Goal: Information Seeking & Learning: Learn about a topic

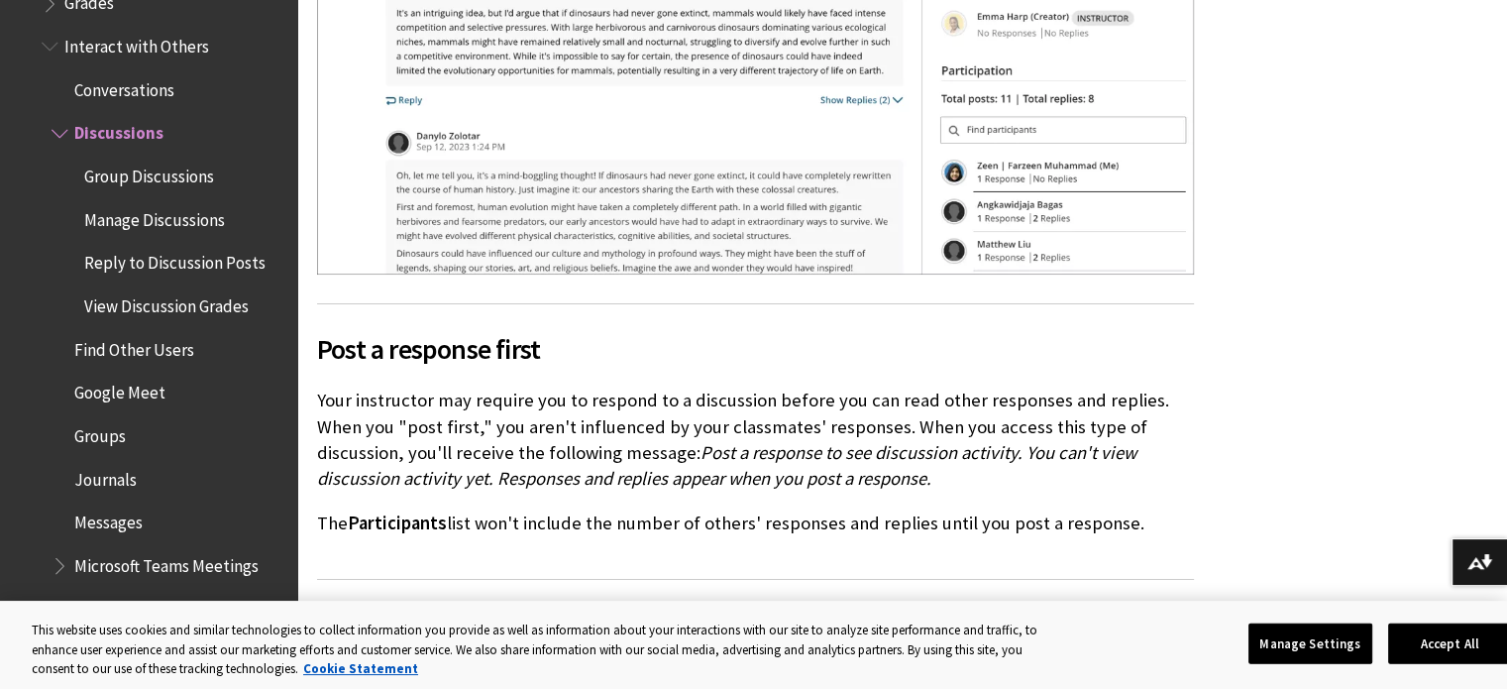
scroll to position [2702, 0]
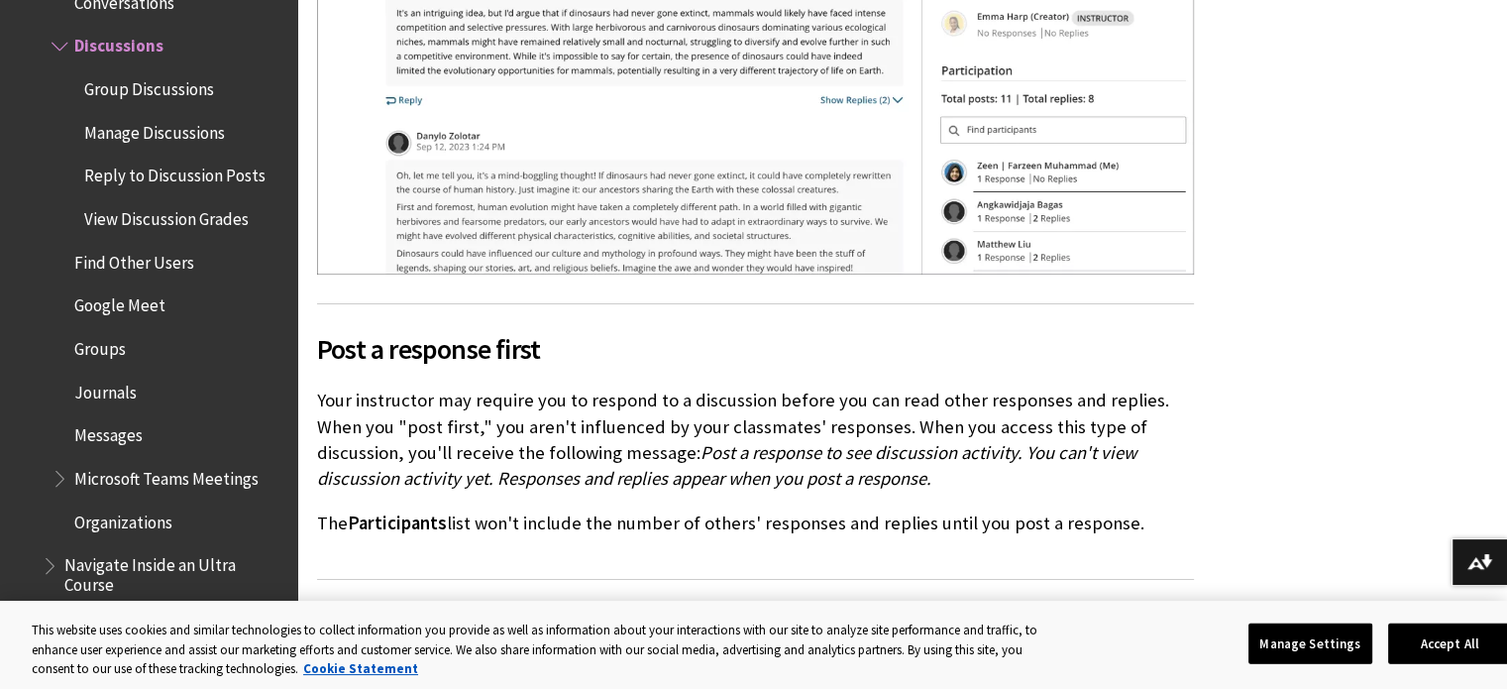
click at [188, 136] on span "Manage Discussions" at bounding box center [154, 129] width 141 height 27
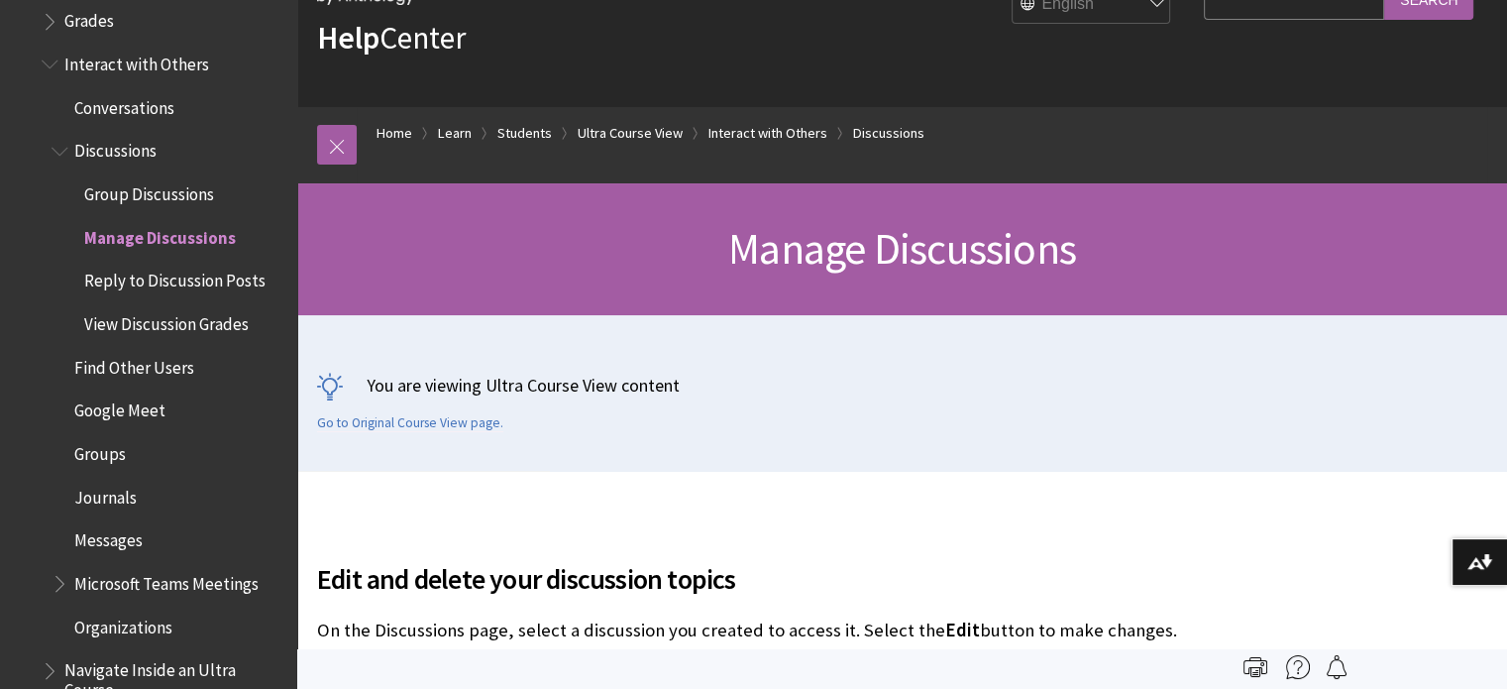
scroll to position [2590, 0]
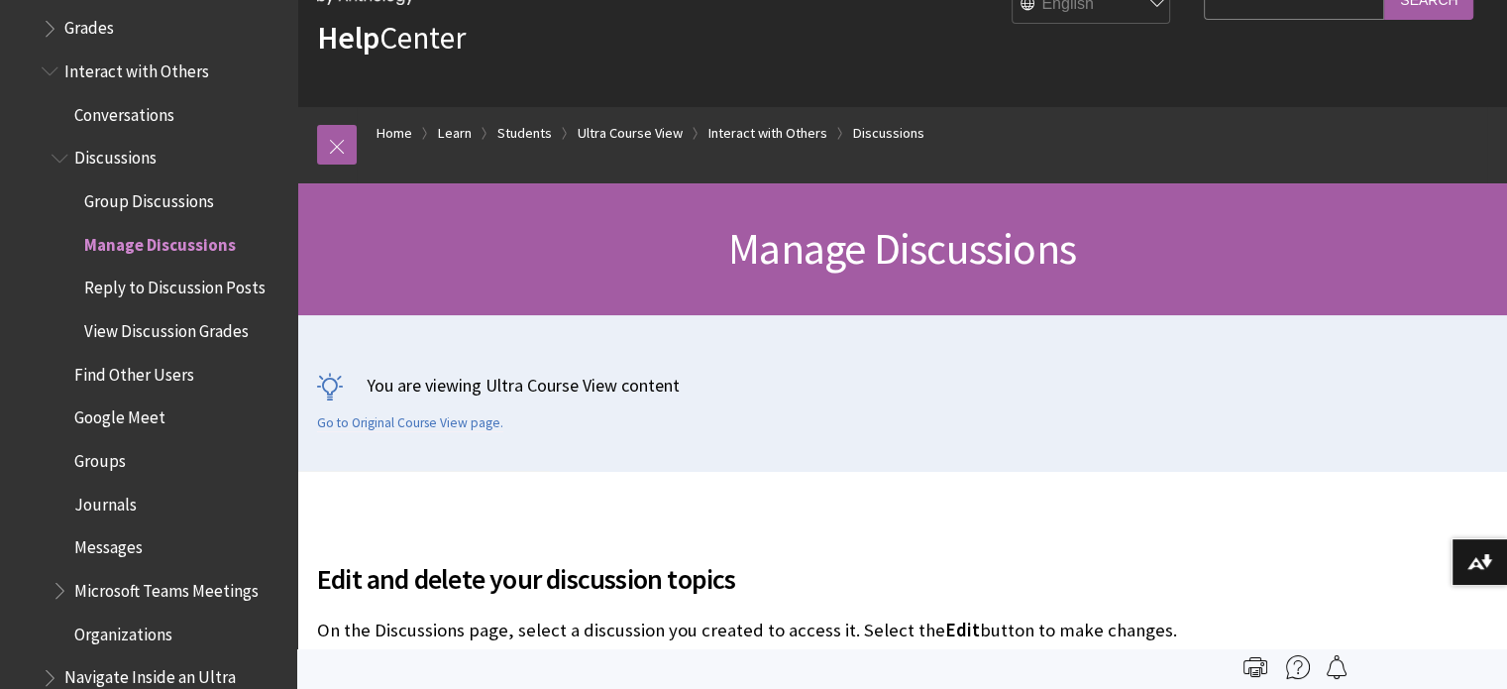
click at [133, 162] on span "Discussions" at bounding box center [115, 155] width 82 height 27
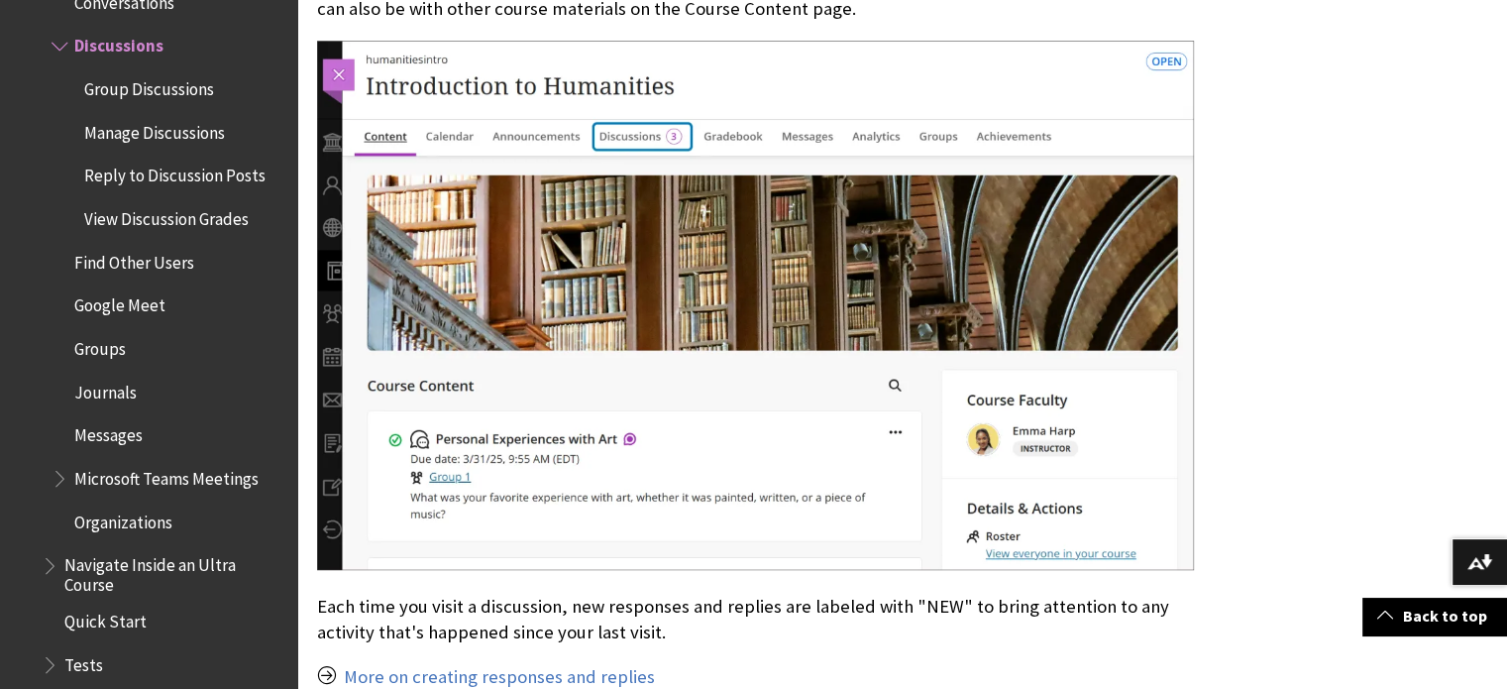
scroll to position [1487, 0]
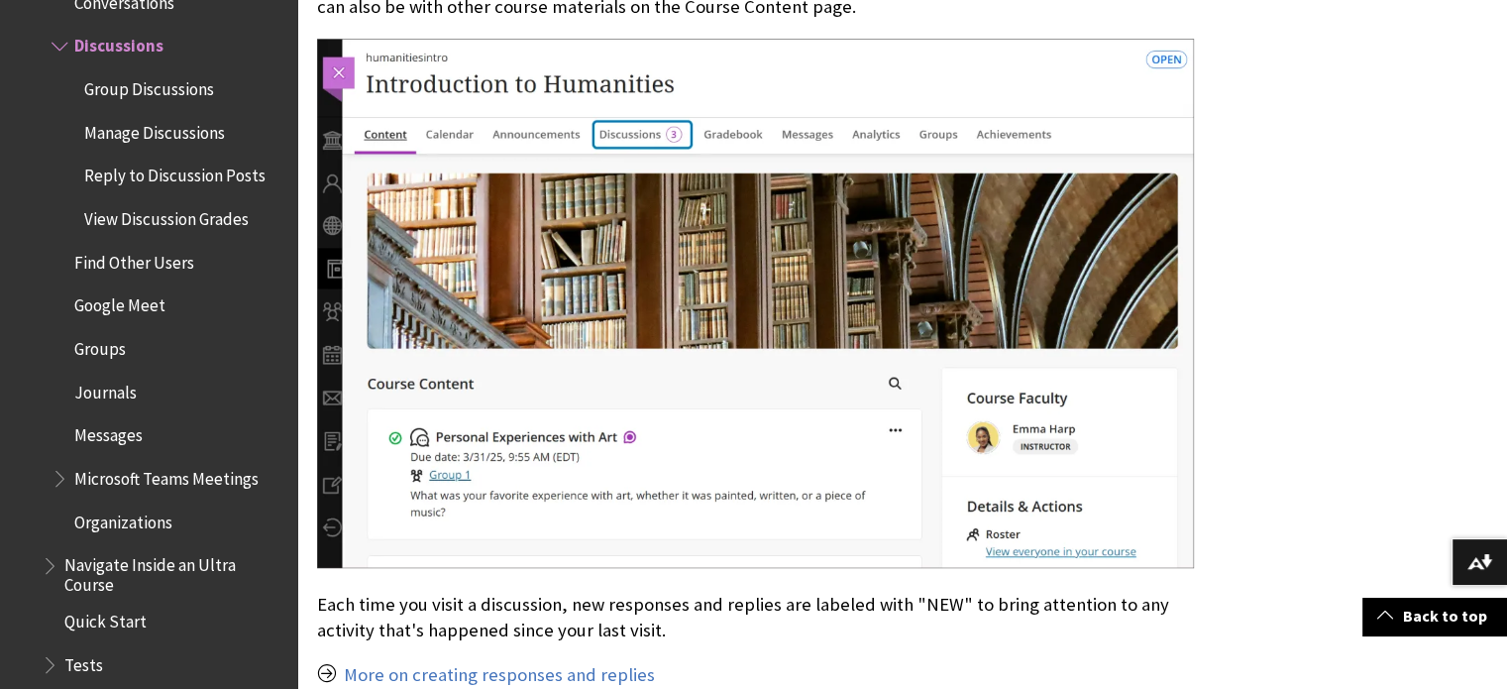
click at [628, 435] on img at bounding box center [755, 303] width 877 height 529
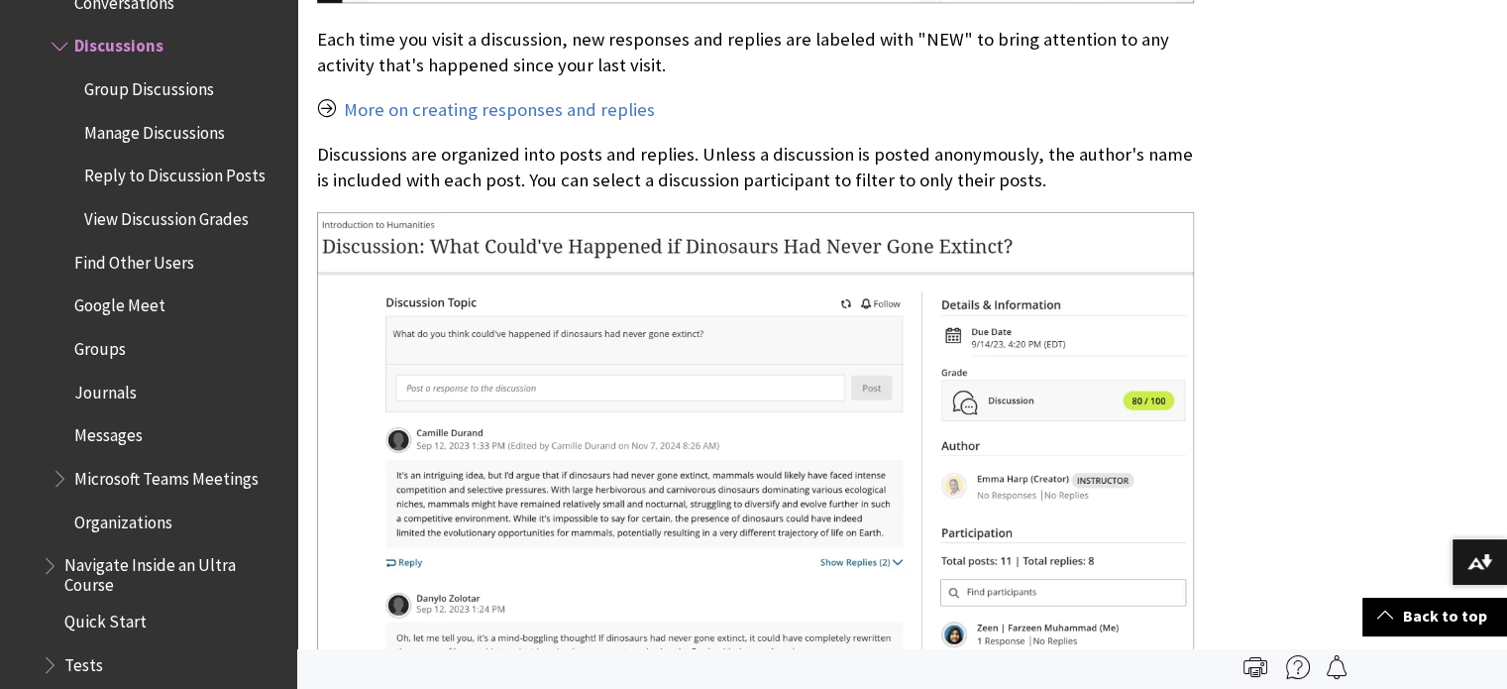
scroll to position [1982, 0]
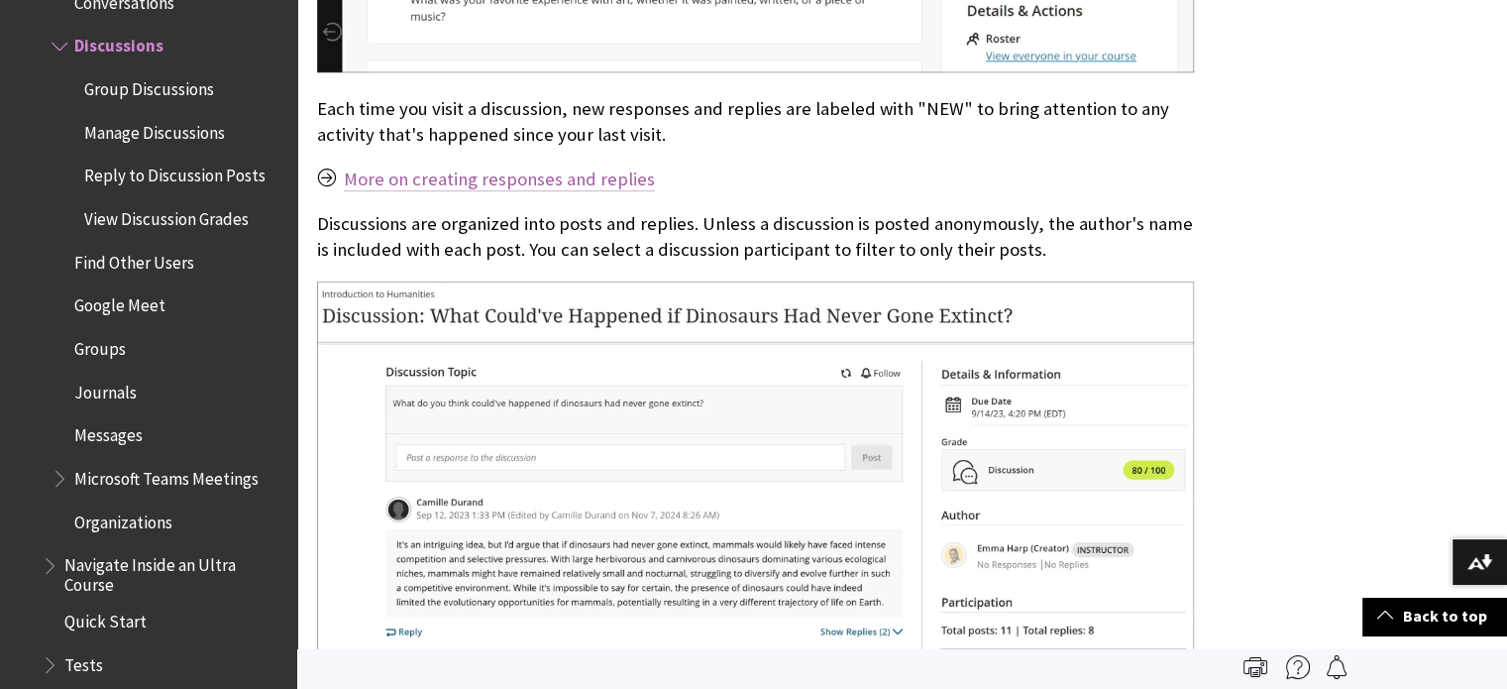
click at [540, 183] on link "More on creating responses and replies" at bounding box center [499, 179] width 311 height 24
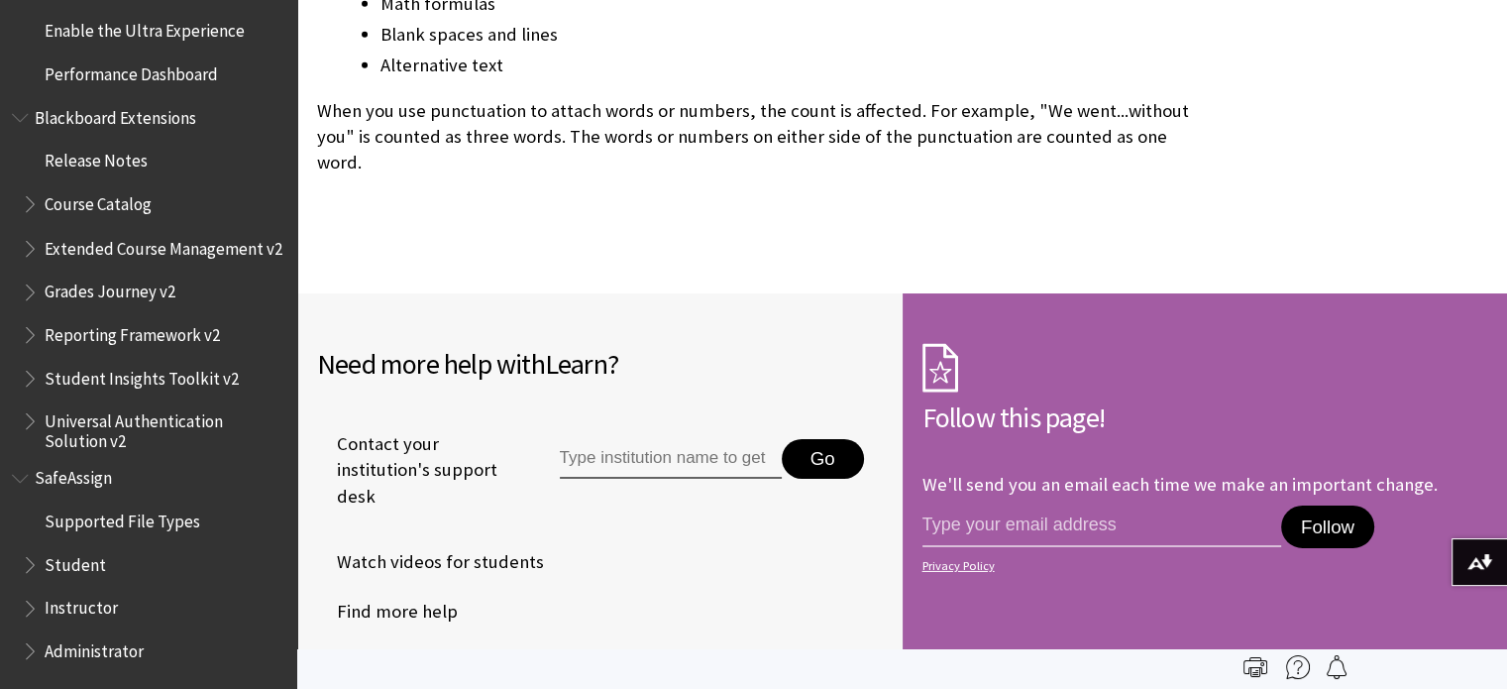
scroll to position [6442, 0]
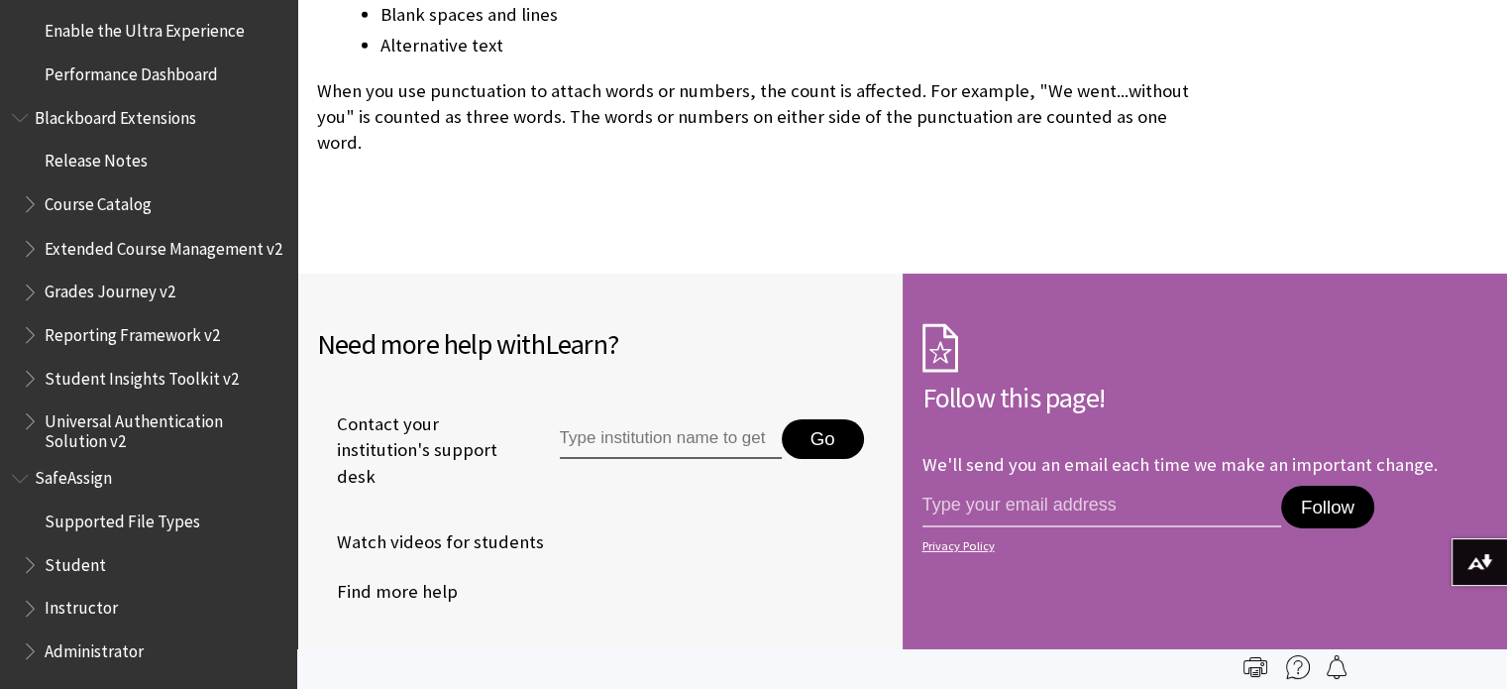
click at [81, 572] on span "Student" at bounding box center [75, 560] width 61 height 27
click at [40, 558] on span "Book outline for Blackboard SafeAssign" at bounding box center [32, 559] width 21 height 25
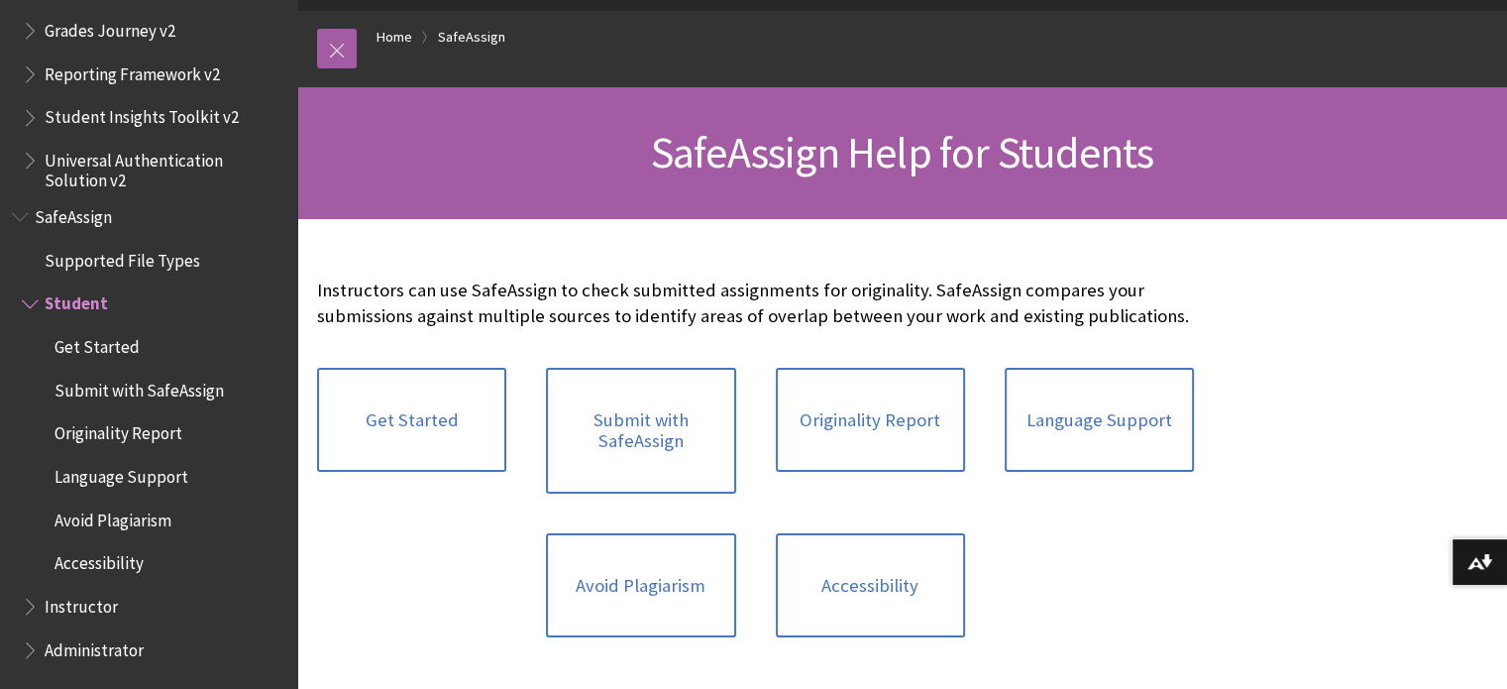
scroll to position [198, 0]
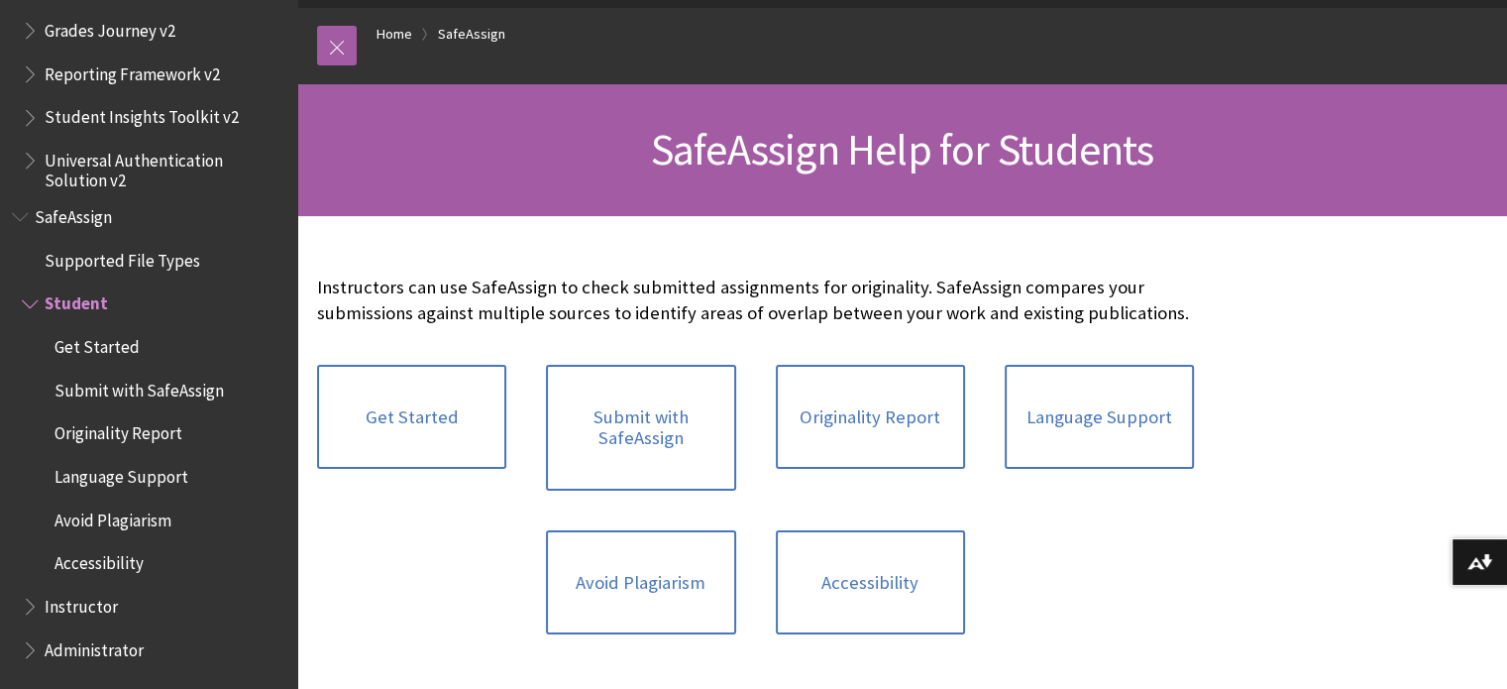
click at [83, 133] on span "Student Insights Toolkit v2" at bounding box center [154, 118] width 264 height 34
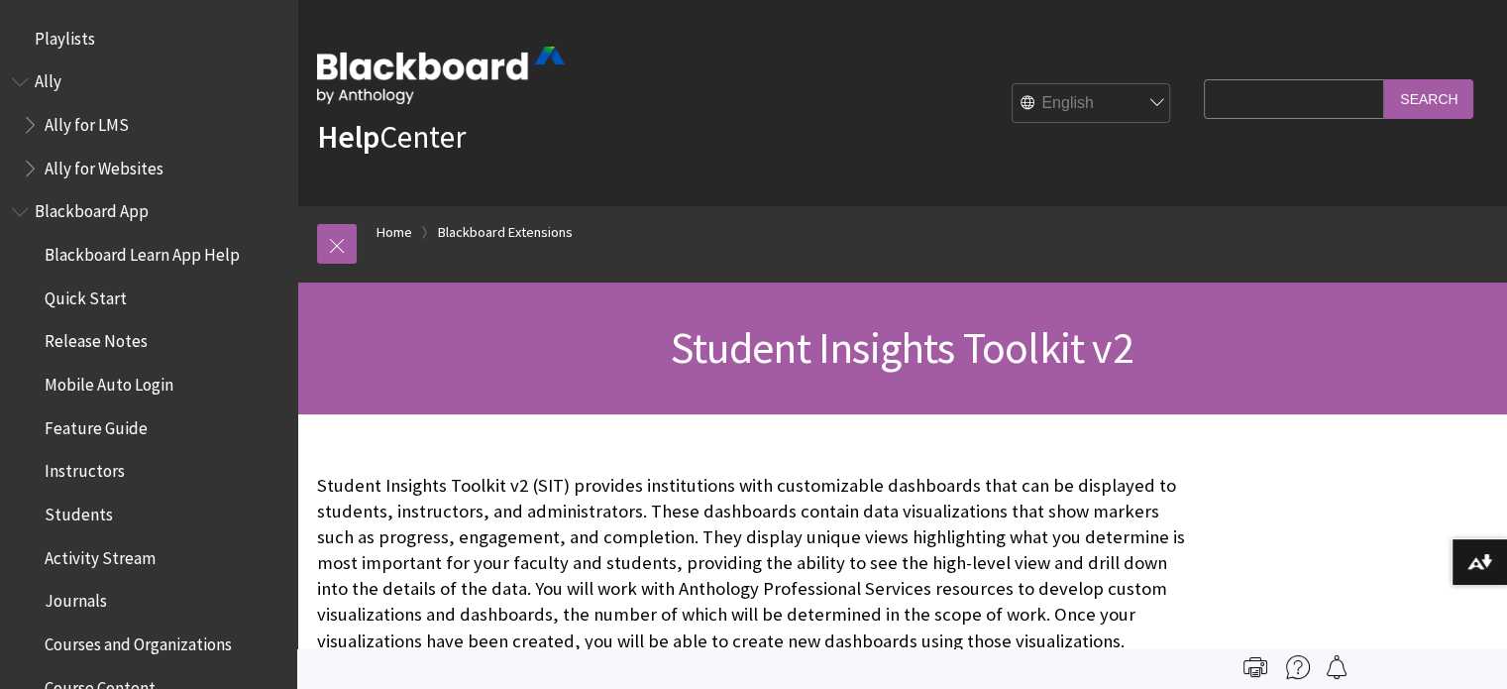
scroll to position [2240, 0]
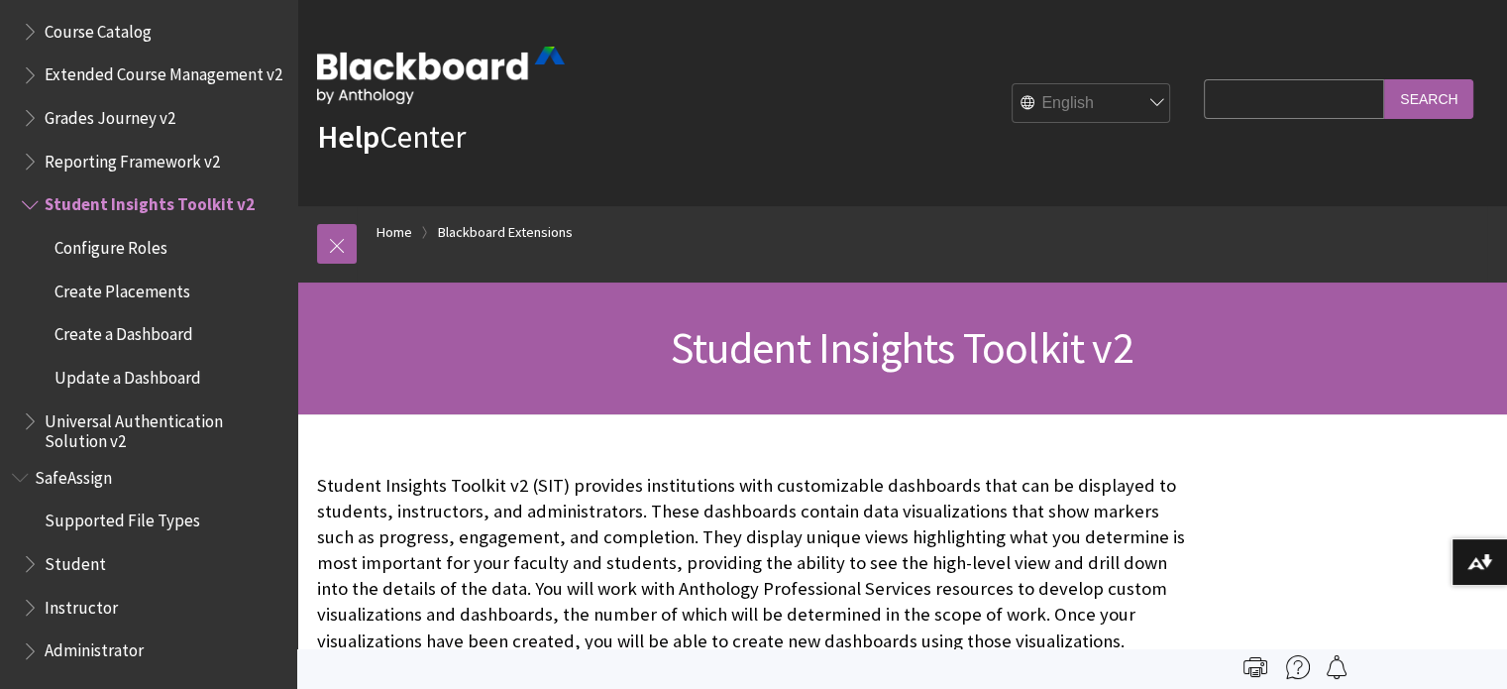
click at [1217, 105] on input "Search Query" at bounding box center [1294, 98] width 180 height 39
type input "purple bubble dot"
click at [1385, 79] on input "Search" at bounding box center [1429, 98] width 89 height 39
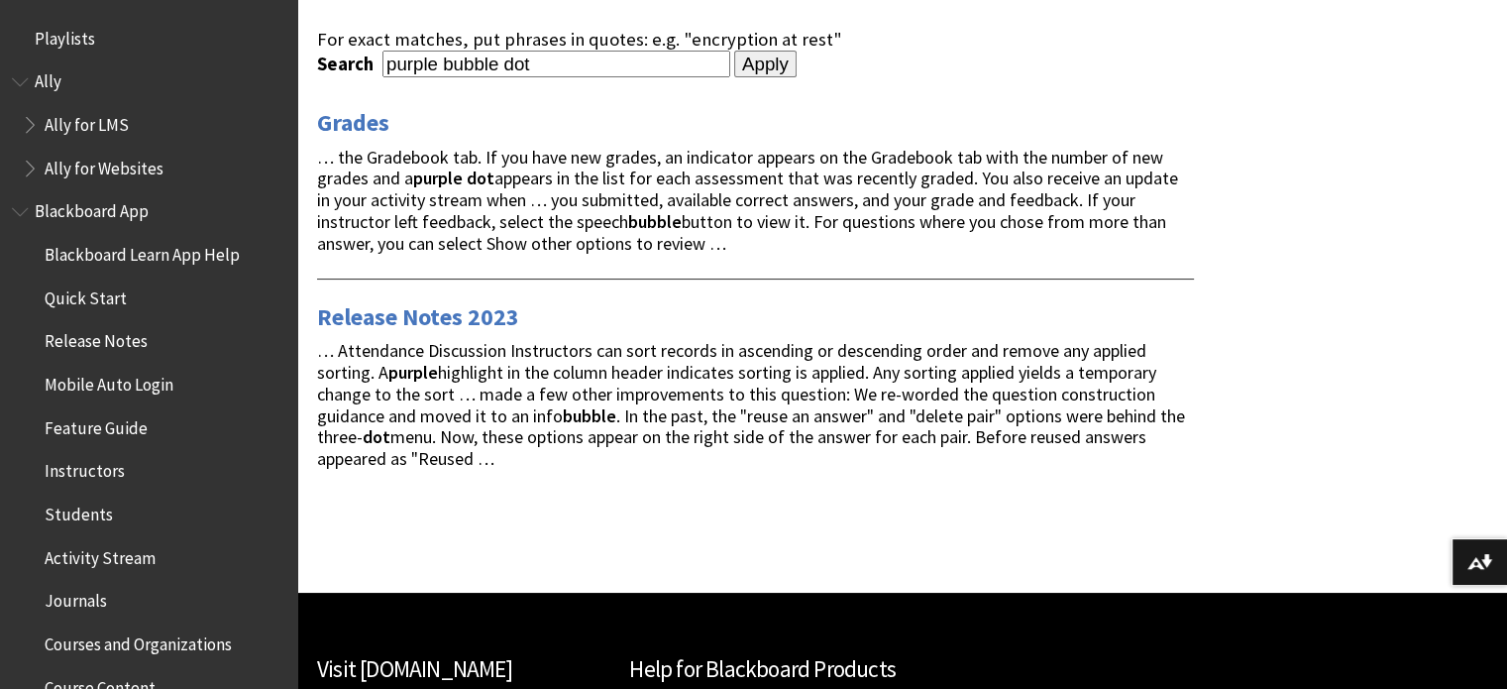
scroll to position [297, 0]
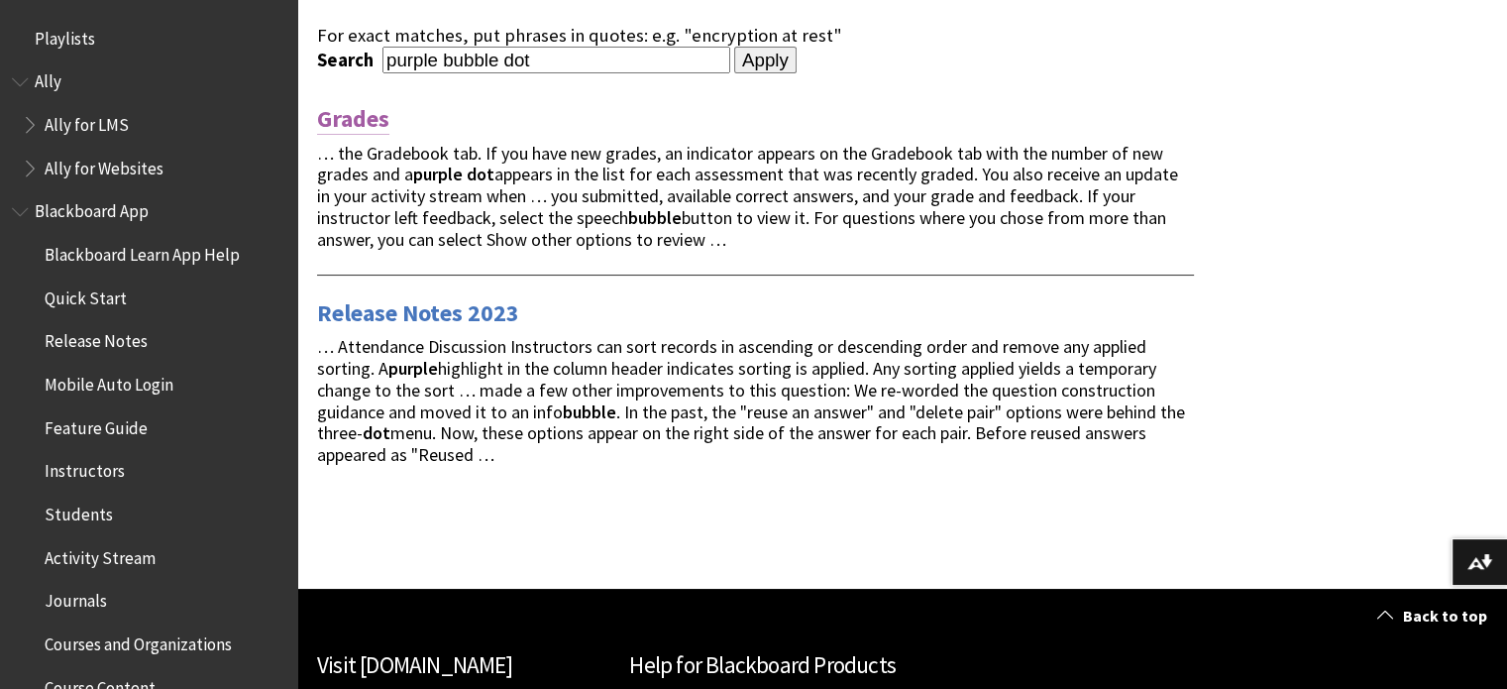
click at [370, 113] on link "Grades" at bounding box center [353, 119] width 72 height 32
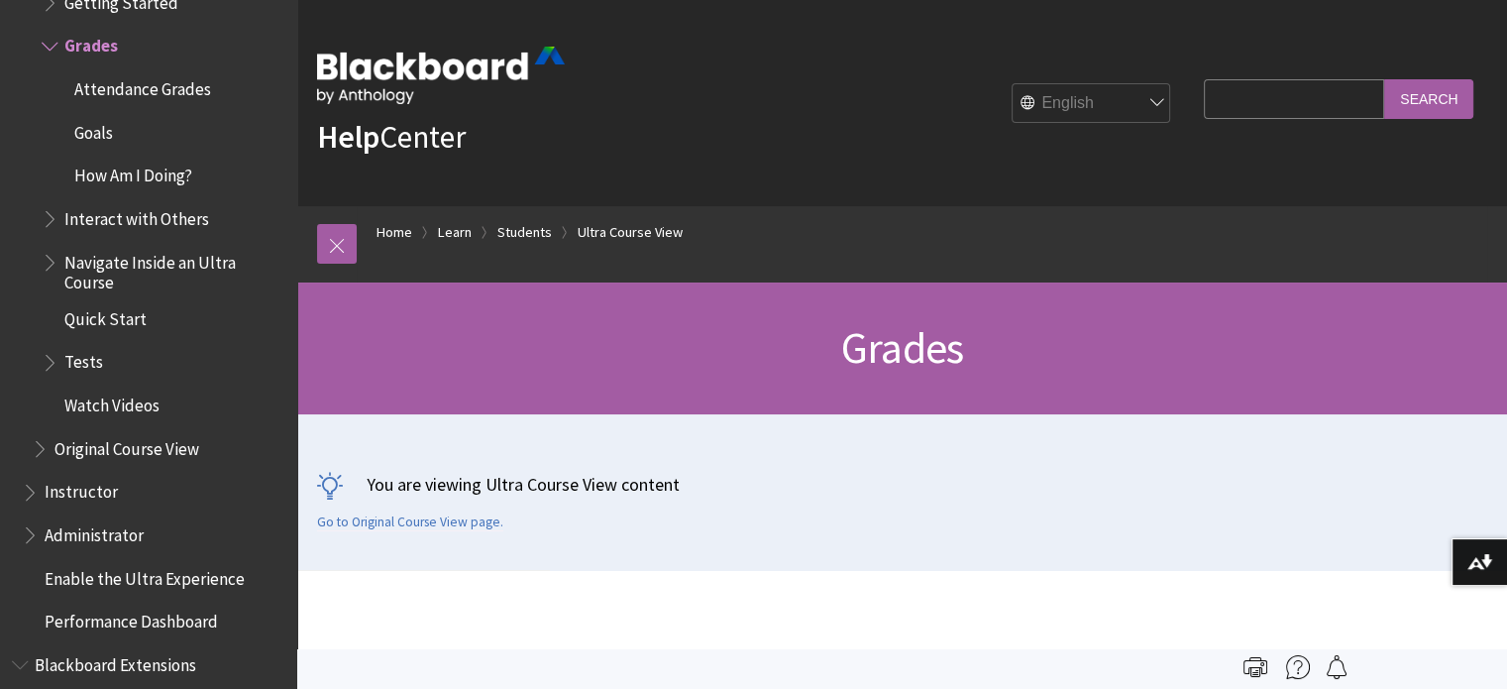
click at [1259, 90] on input "Search Query" at bounding box center [1294, 98] width 180 height 39
type input "purple bubble dot discussions"
click at [1385, 79] on input "Search" at bounding box center [1429, 98] width 89 height 39
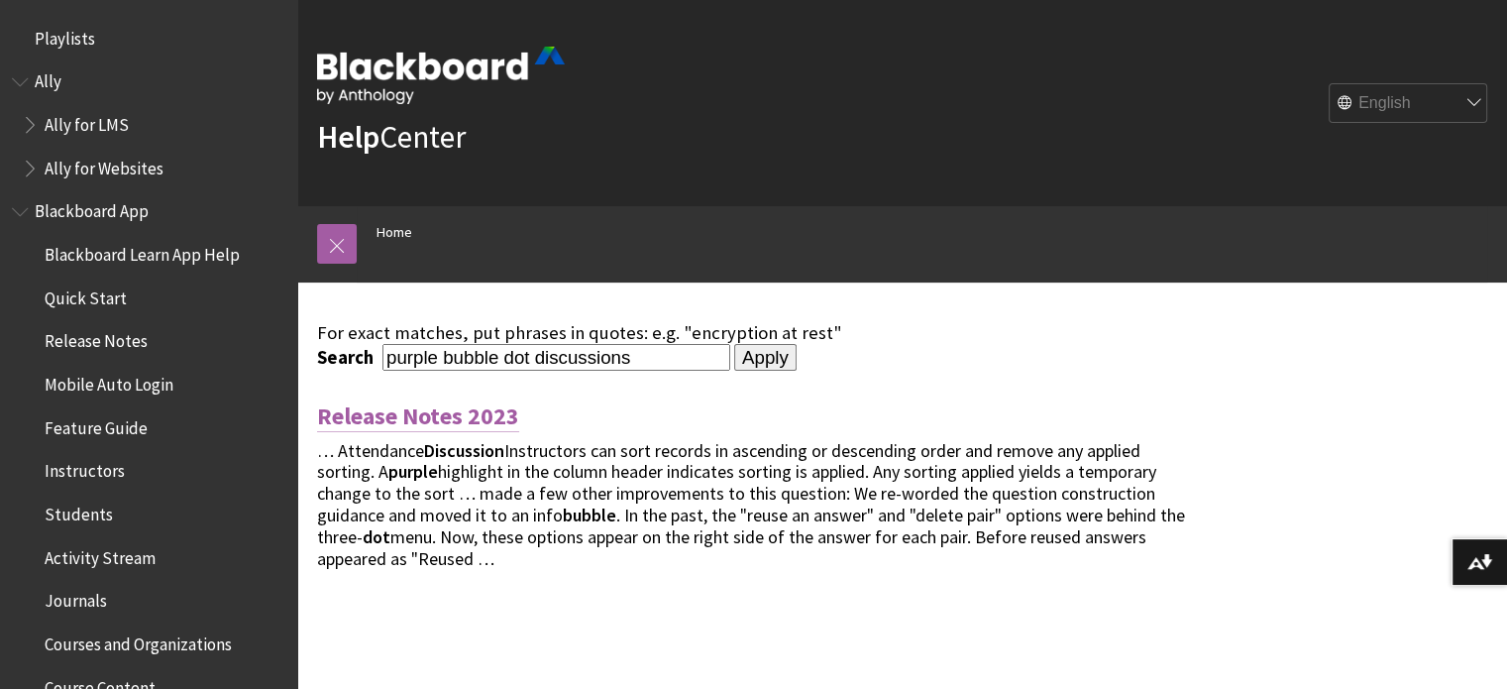
click at [503, 426] on link "Release Notes 2023" at bounding box center [418, 416] width 202 height 32
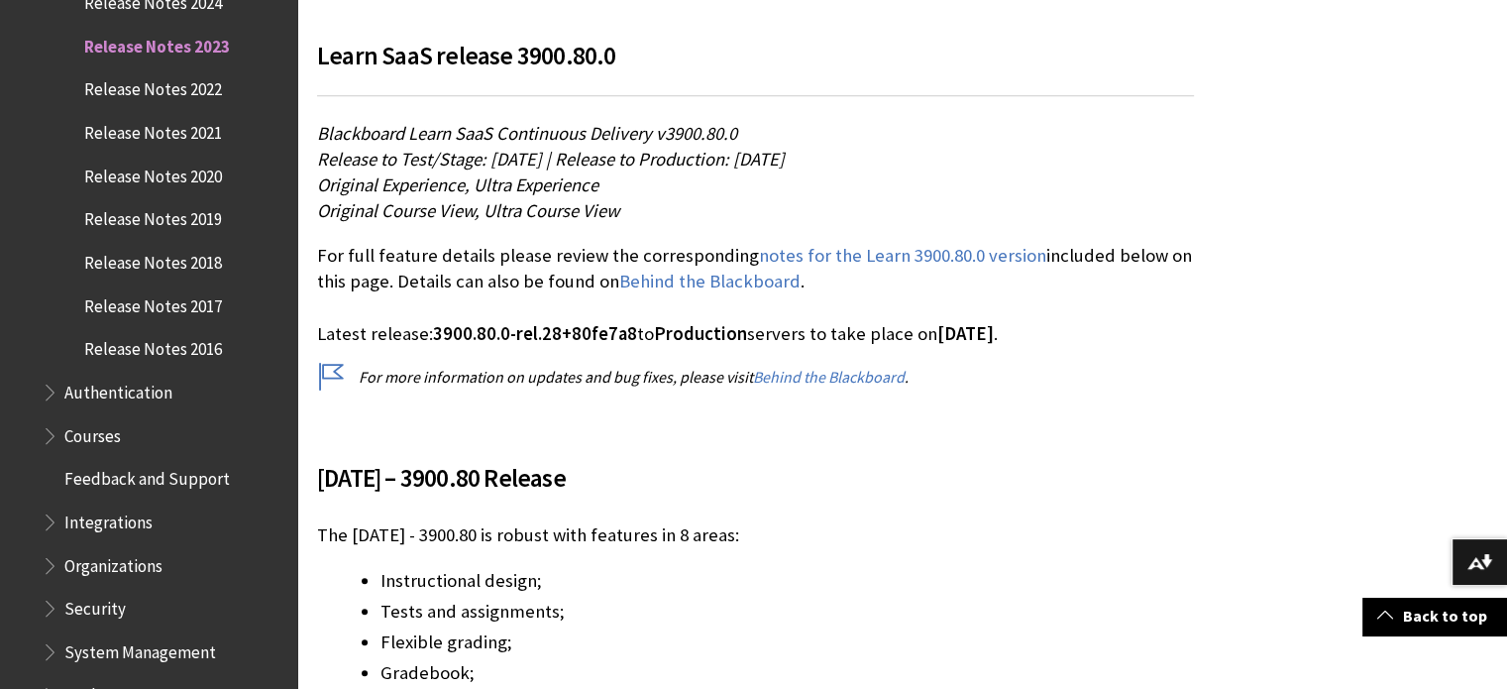
scroll to position [1288, 0]
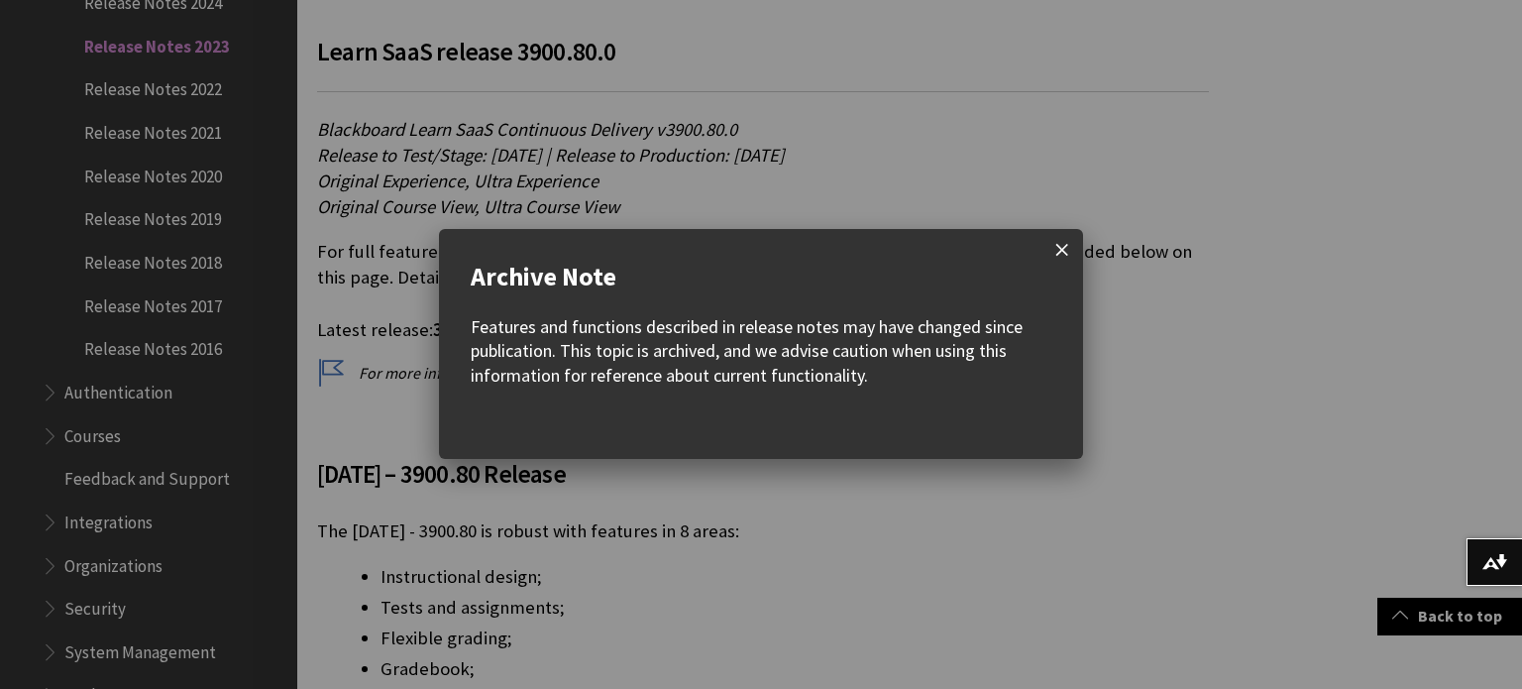
click at [1056, 252] on span at bounding box center [1063, 250] width 42 height 42
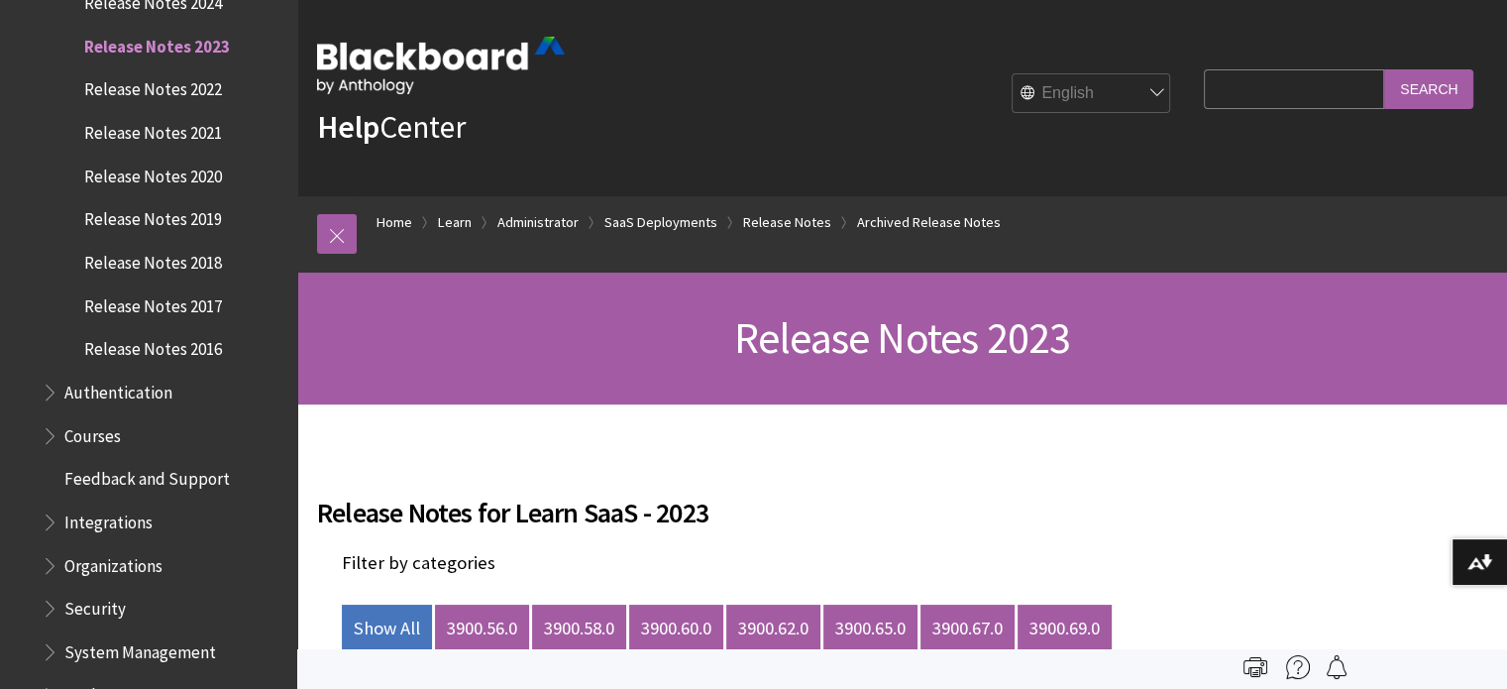
scroll to position [0, 0]
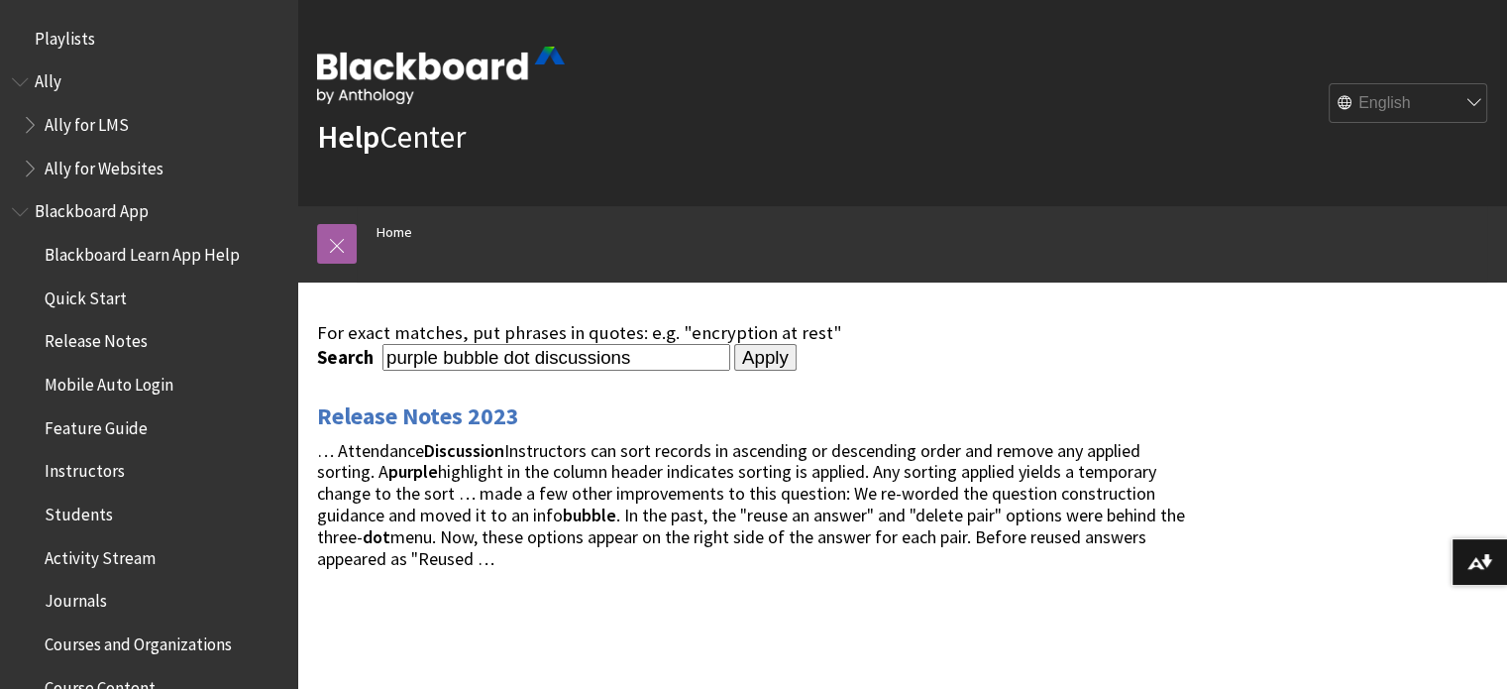
click at [682, 360] on input "purple bubble dot discussions" at bounding box center [557, 357] width 348 height 27
click at [528, 352] on input "purple bubble dot discussions" at bounding box center [557, 357] width 348 height 27
drag, startPoint x: 499, startPoint y: 356, endPoint x: 445, endPoint y: 363, distance: 54.9
click at [445, 363] on input "purple bubble dot discussions" at bounding box center [557, 357] width 348 height 27
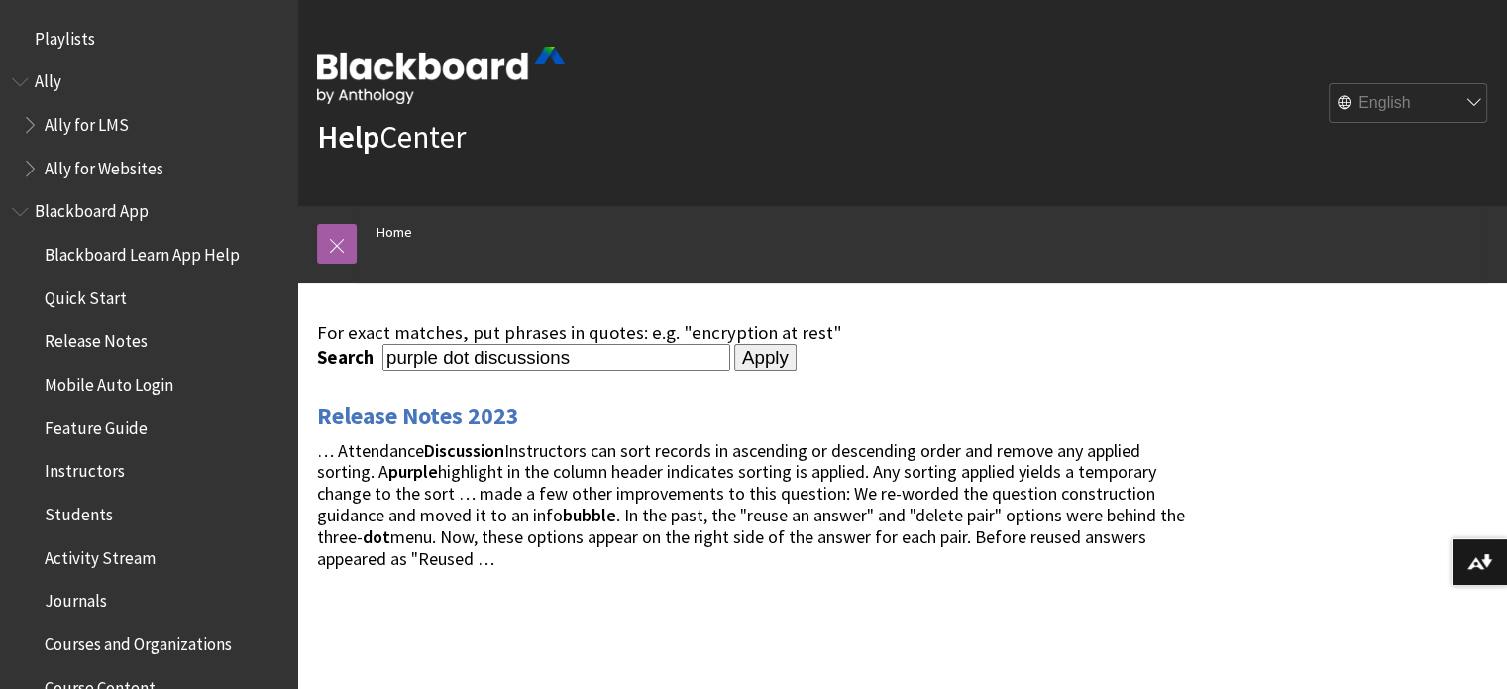
type input "purple dot discussions"
click at [757, 356] on input "Apply" at bounding box center [765, 358] width 62 height 28
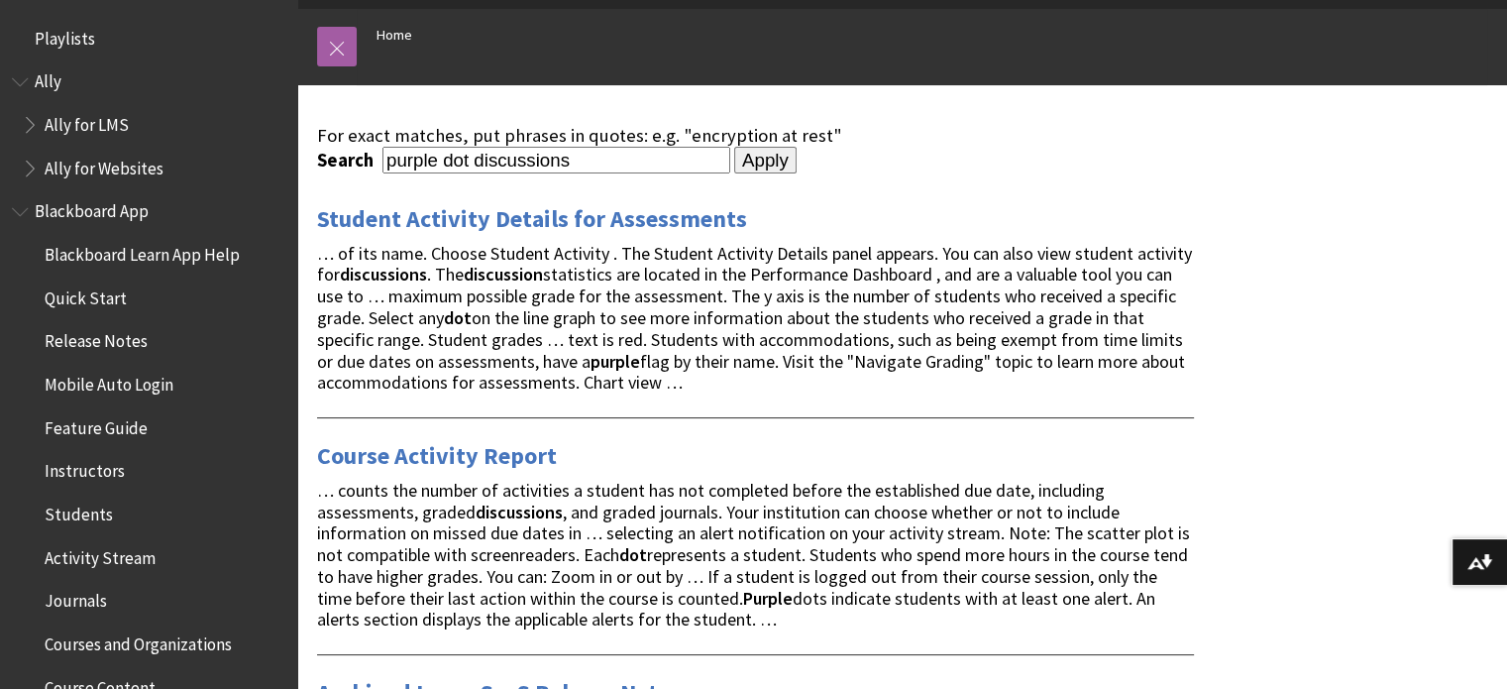
scroll to position [198, 0]
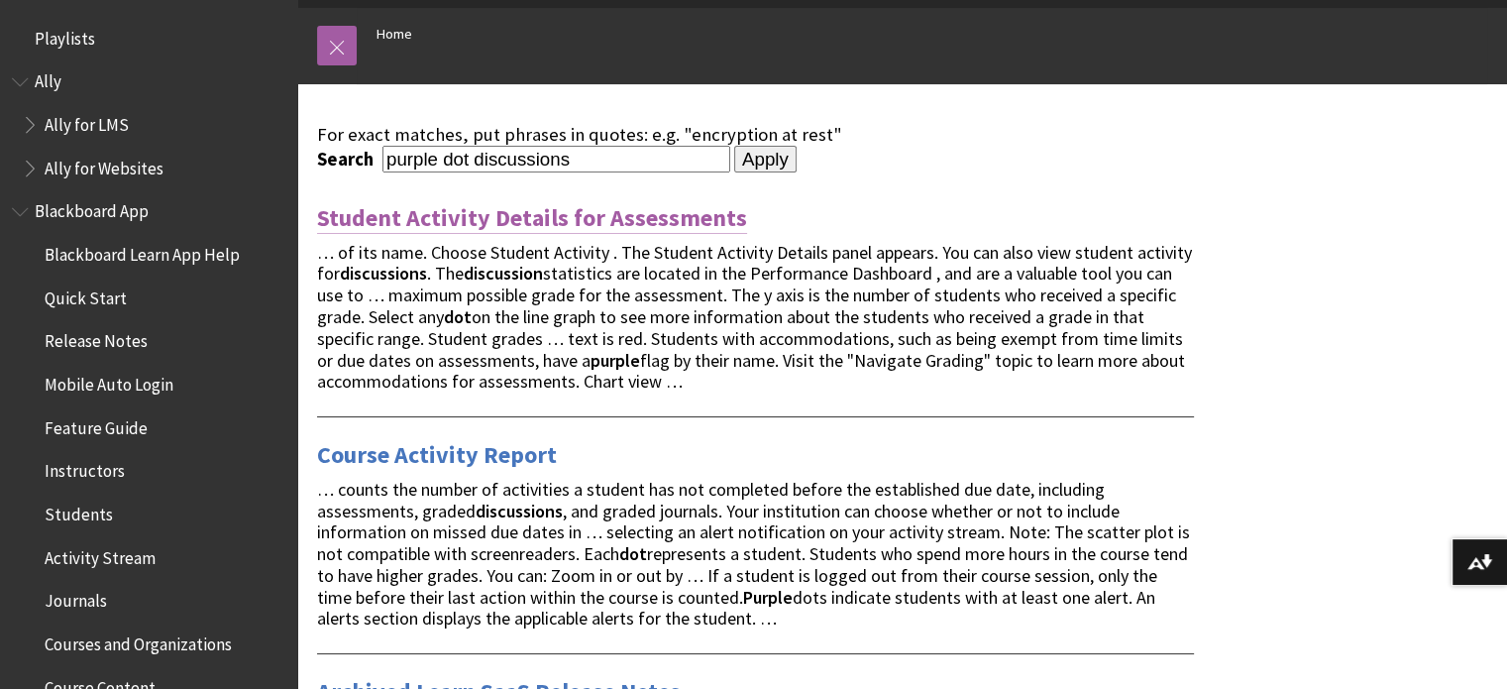
click at [596, 213] on link "Student Activity Details for Assessments" at bounding box center [532, 218] width 430 height 32
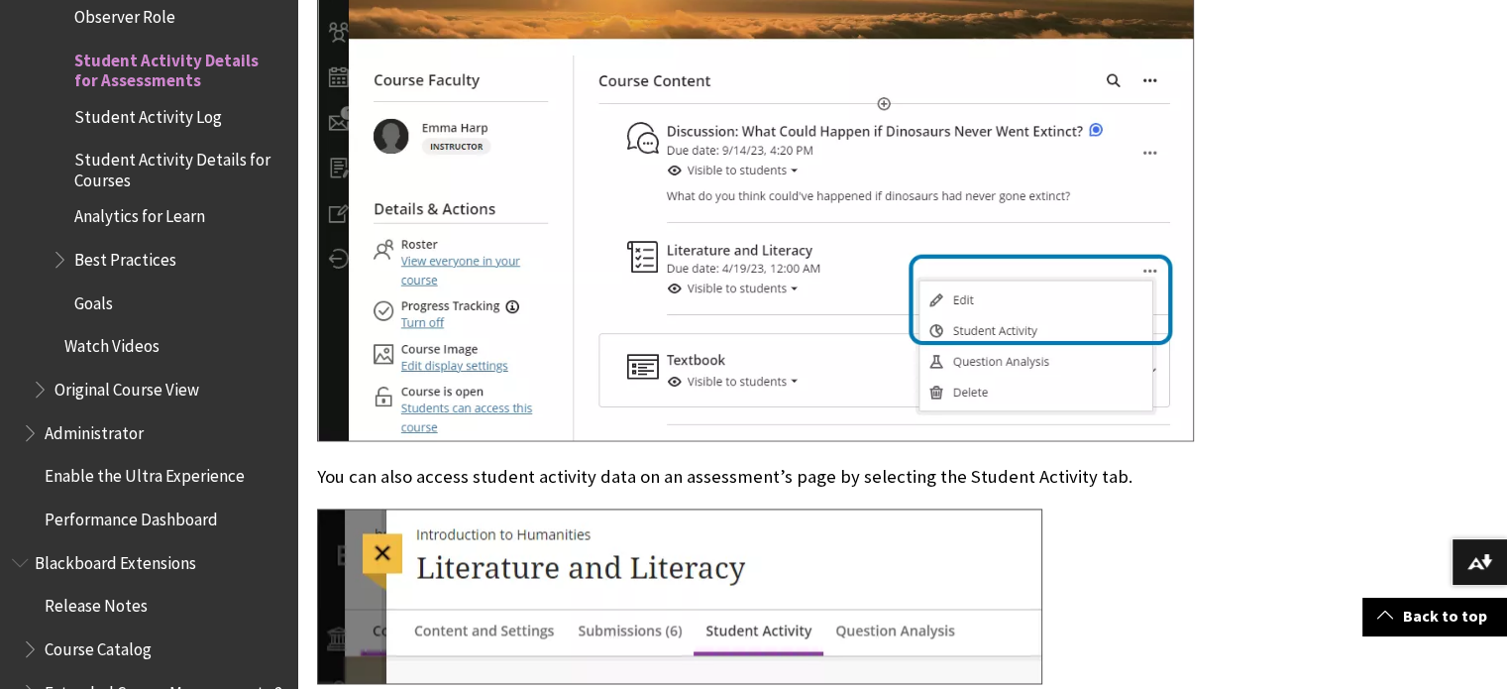
scroll to position [2775, 0]
